Goal: Transaction & Acquisition: Purchase product/service

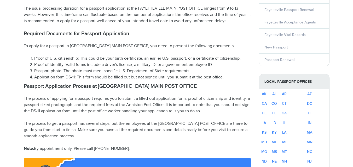
select select "**********"
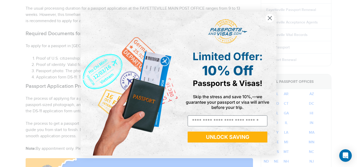
click at [270, 20] on circle "Close dialog" at bounding box center [269, 18] width 9 height 9
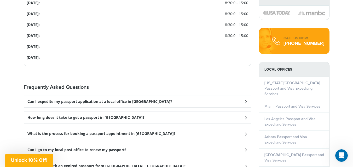
scroll to position [672, 0]
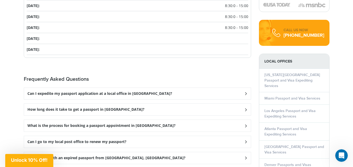
click at [116, 95] on h3 "Can I expedite my passport application at a local office in [GEOGRAPHIC_DATA]?" at bounding box center [99, 94] width 145 height 4
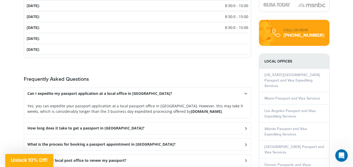
click at [191, 113] on strong "[DOMAIN_NAME]" at bounding box center [206, 111] width 31 height 5
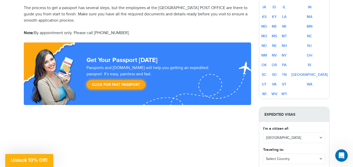
scroll to position [358, 0]
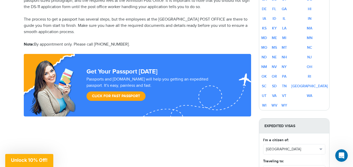
click at [117, 96] on link "Click for Fast Passport" at bounding box center [115, 96] width 59 height 9
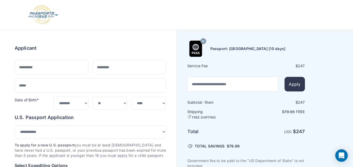
select select "***"
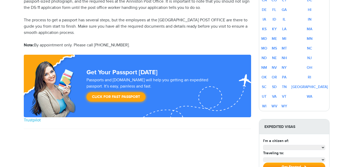
select select "**********"
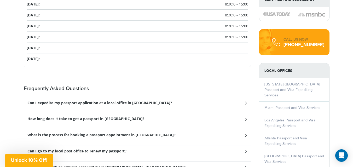
scroll to position [671, 0]
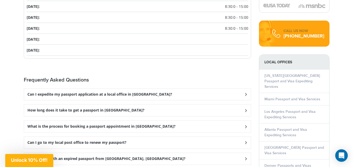
click at [105, 110] on h3 "How long does it take to get a passport in [GEOGRAPHIC_DATA]?" at bounding box center [85, 110] width 117 height 4
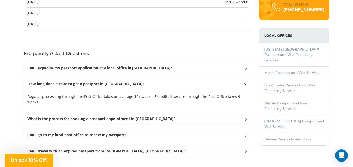
scroll to position [706, 0]
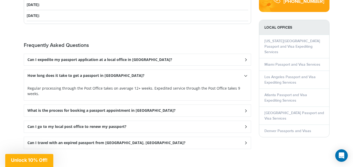
click at [114, 125] on h3 "Can I go to my local post office to renew my passport?" at bounding box center [76, 127] width 99 height 4
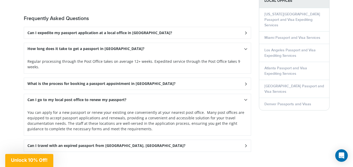
scroll to position [741, 0]
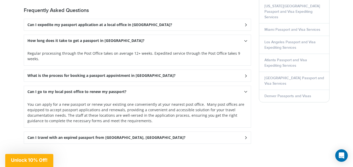
click at [107, 136] on h3 "Can I travel with an expired passport from [GEOGRAPHIC_DATA], [GEOGRAPHIC_DATA]?" at bounding box center [106, 138] width 158 height 4
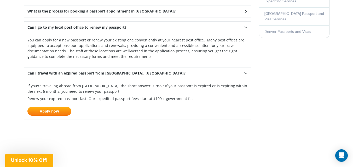
scroll to position [793, 0]
